Goal: Browse casually: Explore the website without a specific task or goal

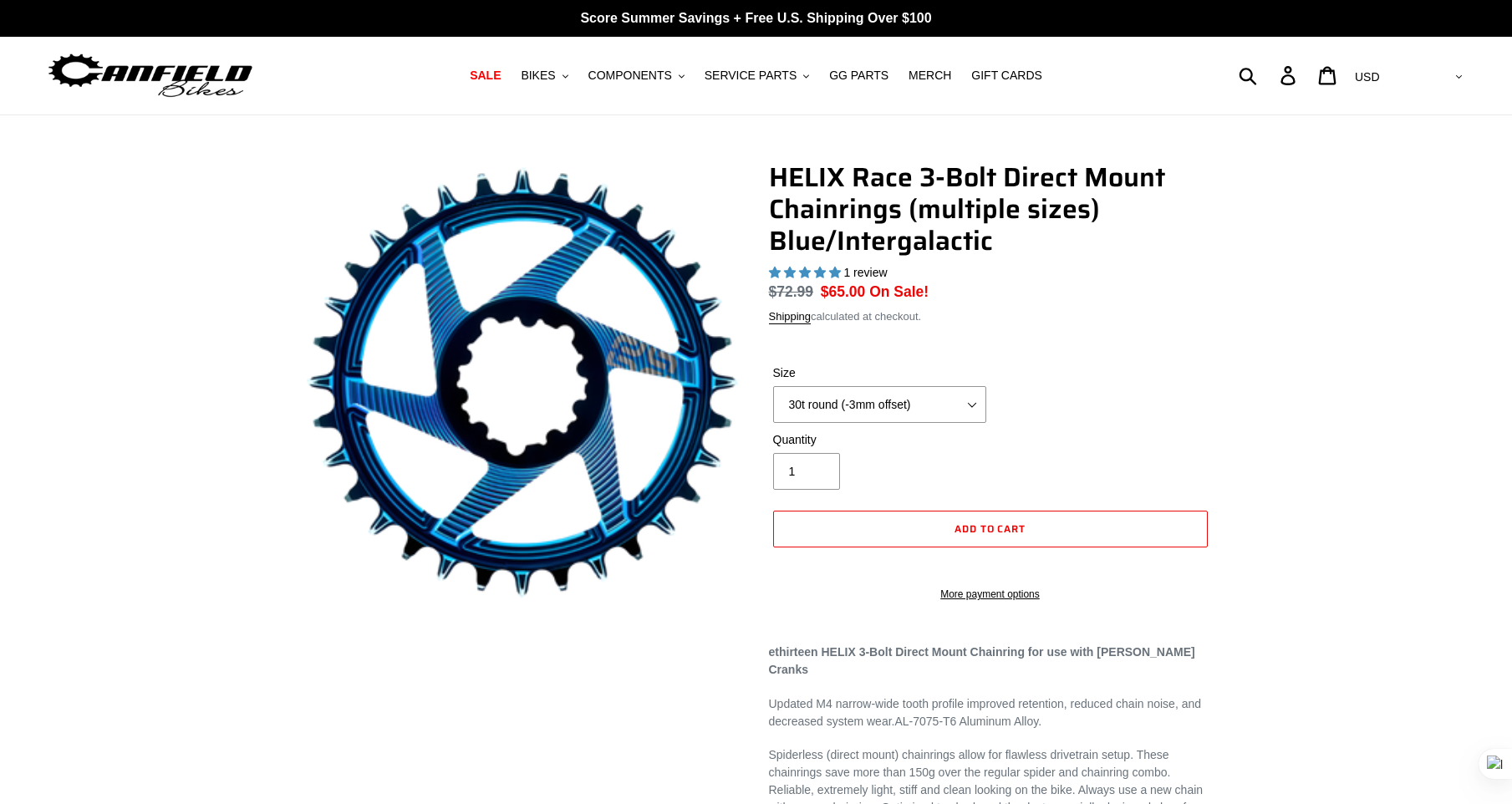
select select "highest-rating"
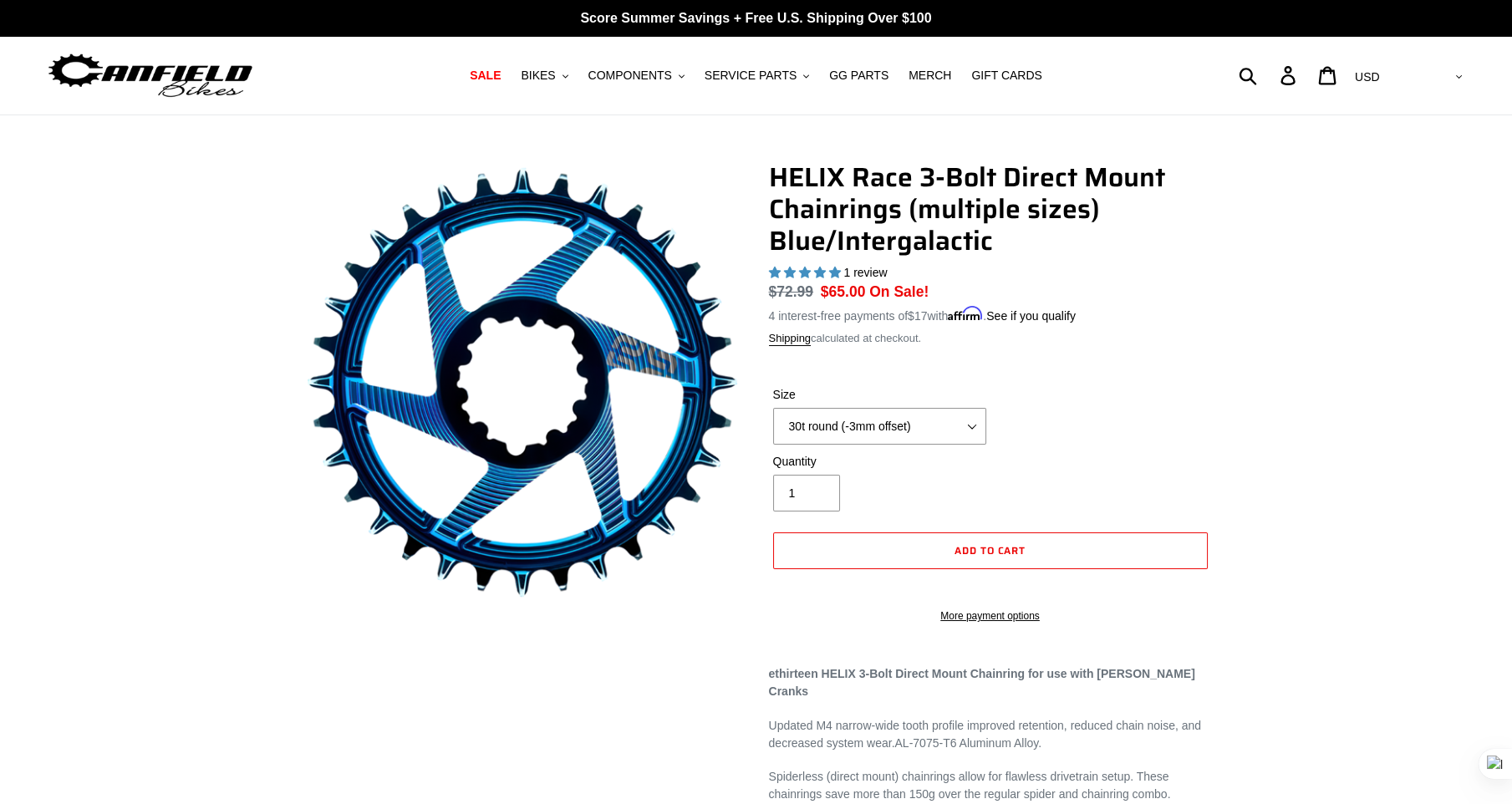
click at [160, 71] on img at bounding box center [151, 76] width 209 height 53
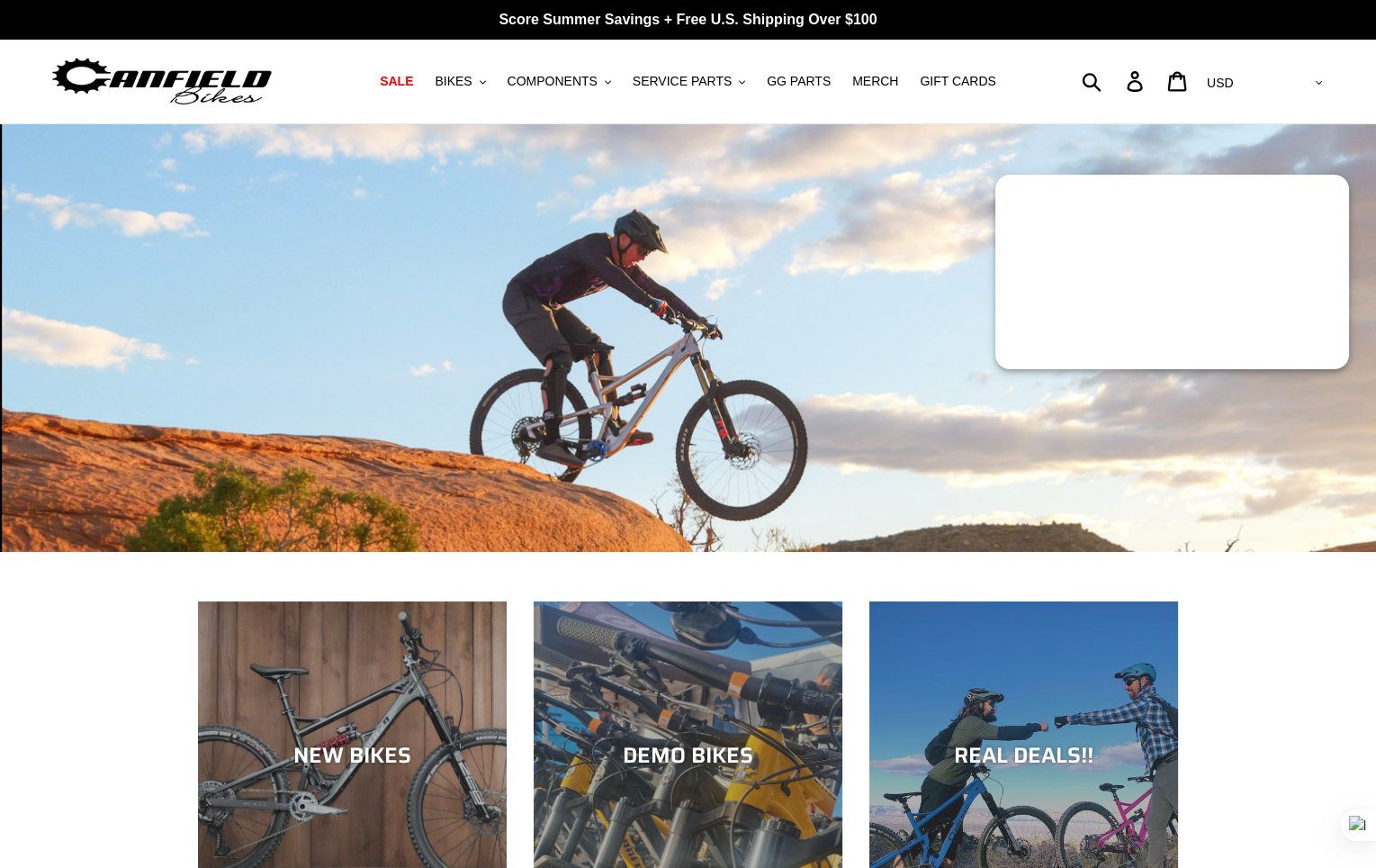
click at [869, 150] on div at bounding box center [688, 338] width 1376 height 428
